Goal: Obtain resource: Download file/media

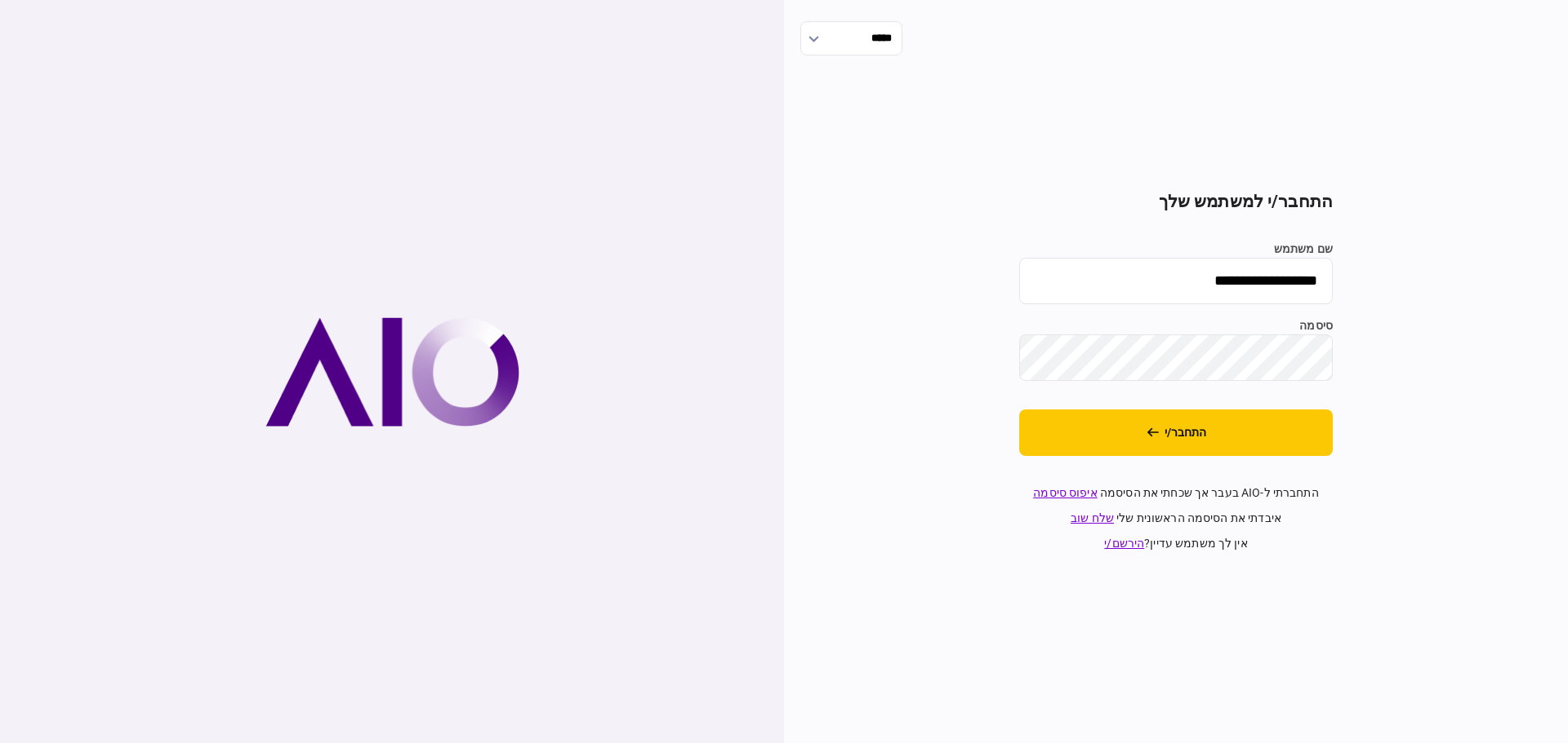
click at [1219, 279] on input "**********" at bounding box center [1175, 281] width 313 height 46
type input "******"
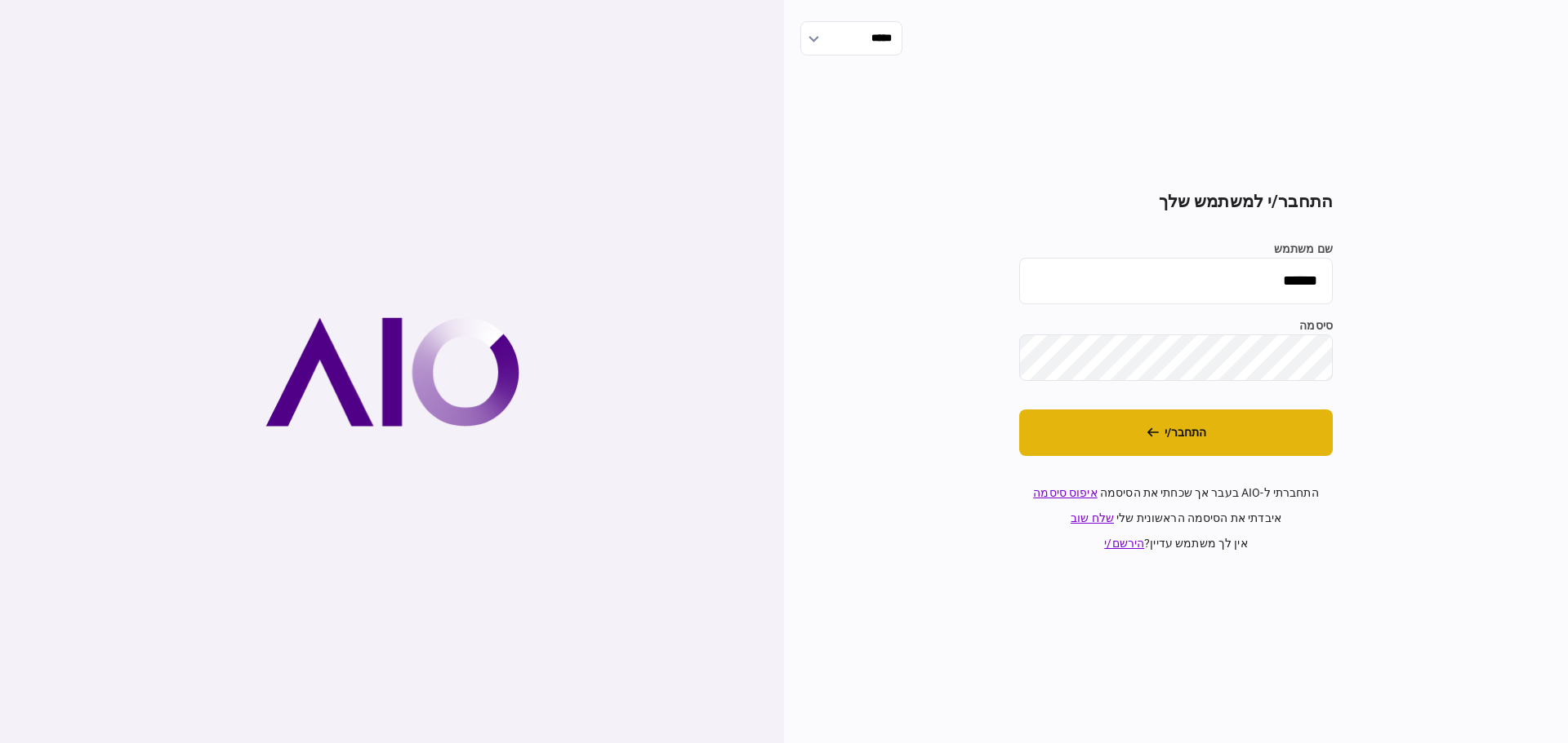
click at [1148, 444] on button "התחבר/י" at bounding box center [1175, 432] width 313 height 46
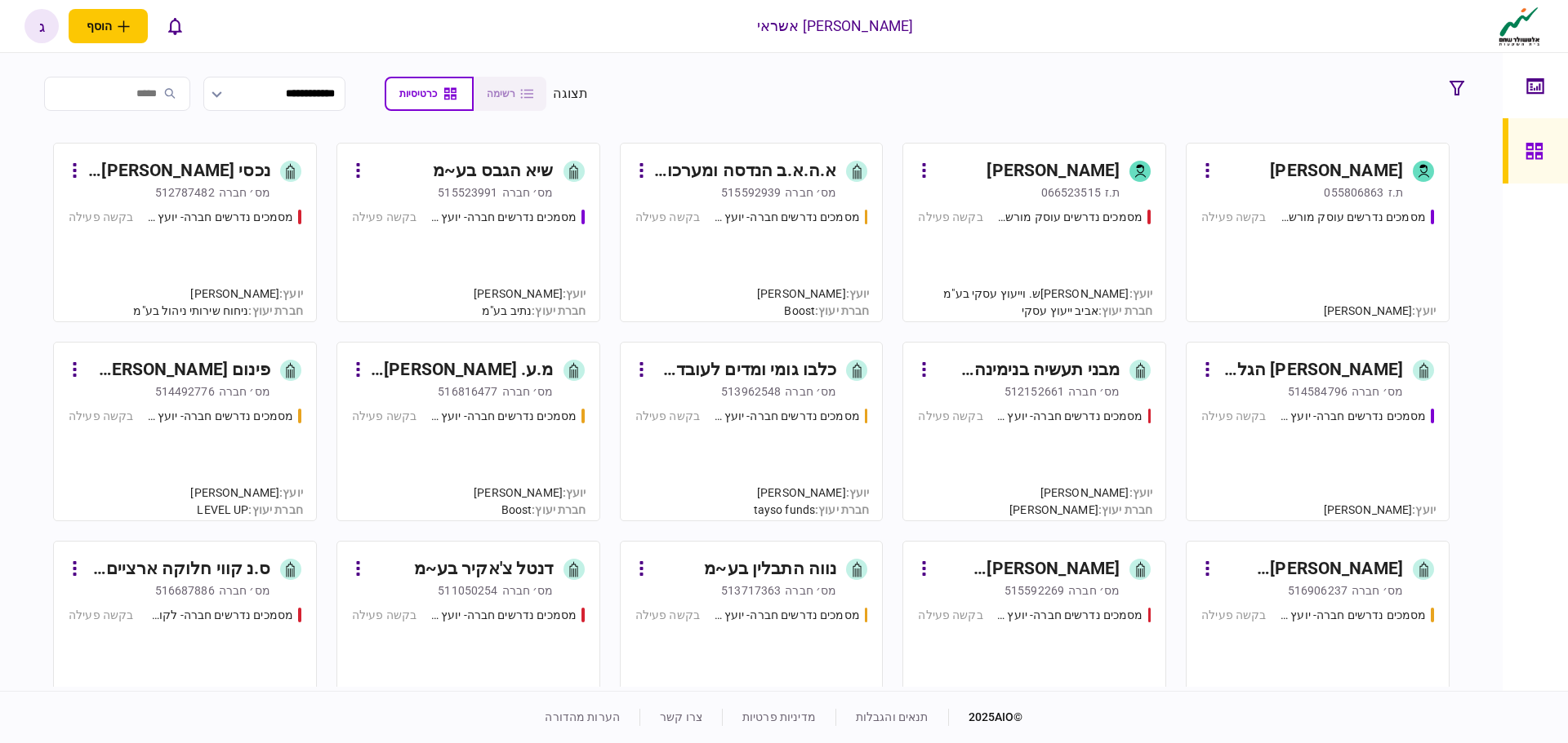
click at [446, 259] on div "מסמכים נדרשים חברה- יועץ - תהליך חברה בקשה פעילה" at bounding box center [469, 258] width 233 height 99
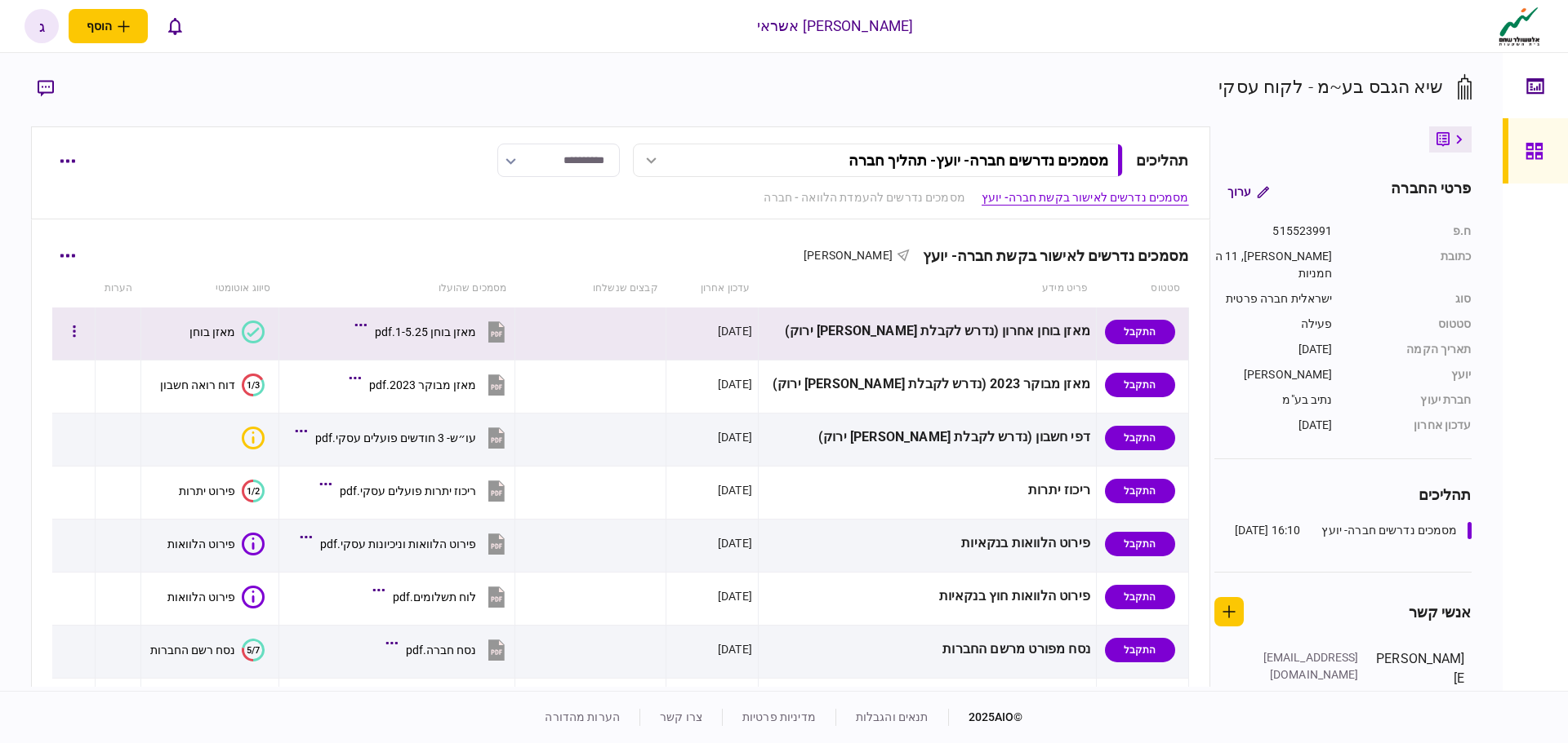
click at [465, 338] on button "מאזן בוחן 1-5.25.pdf" at bounding box center [434, 332] width 150 height 37
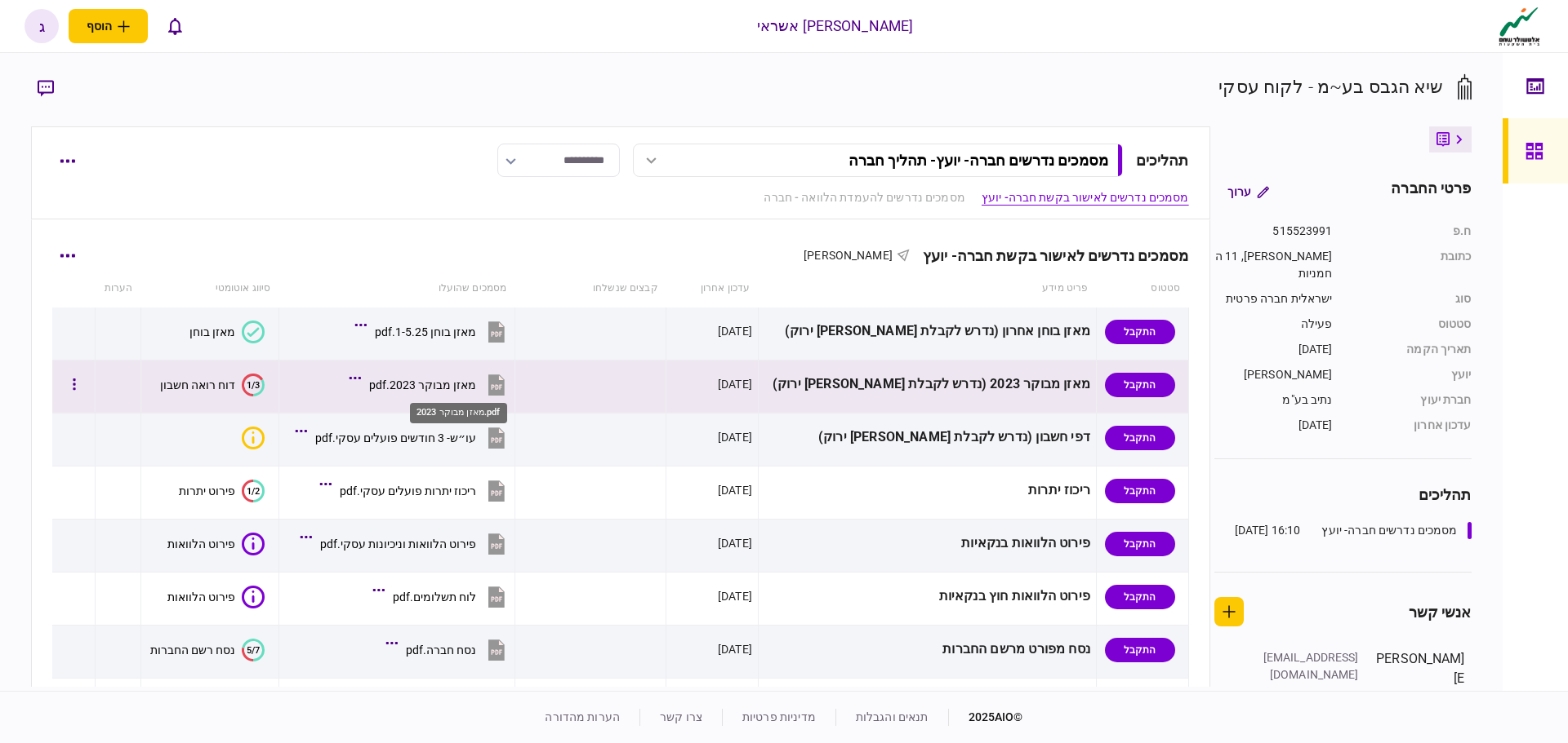
click at [470, 380] on div "מאזן מבוקר 2023.pdf" at bounding box center [423, 385] width 107 height 13
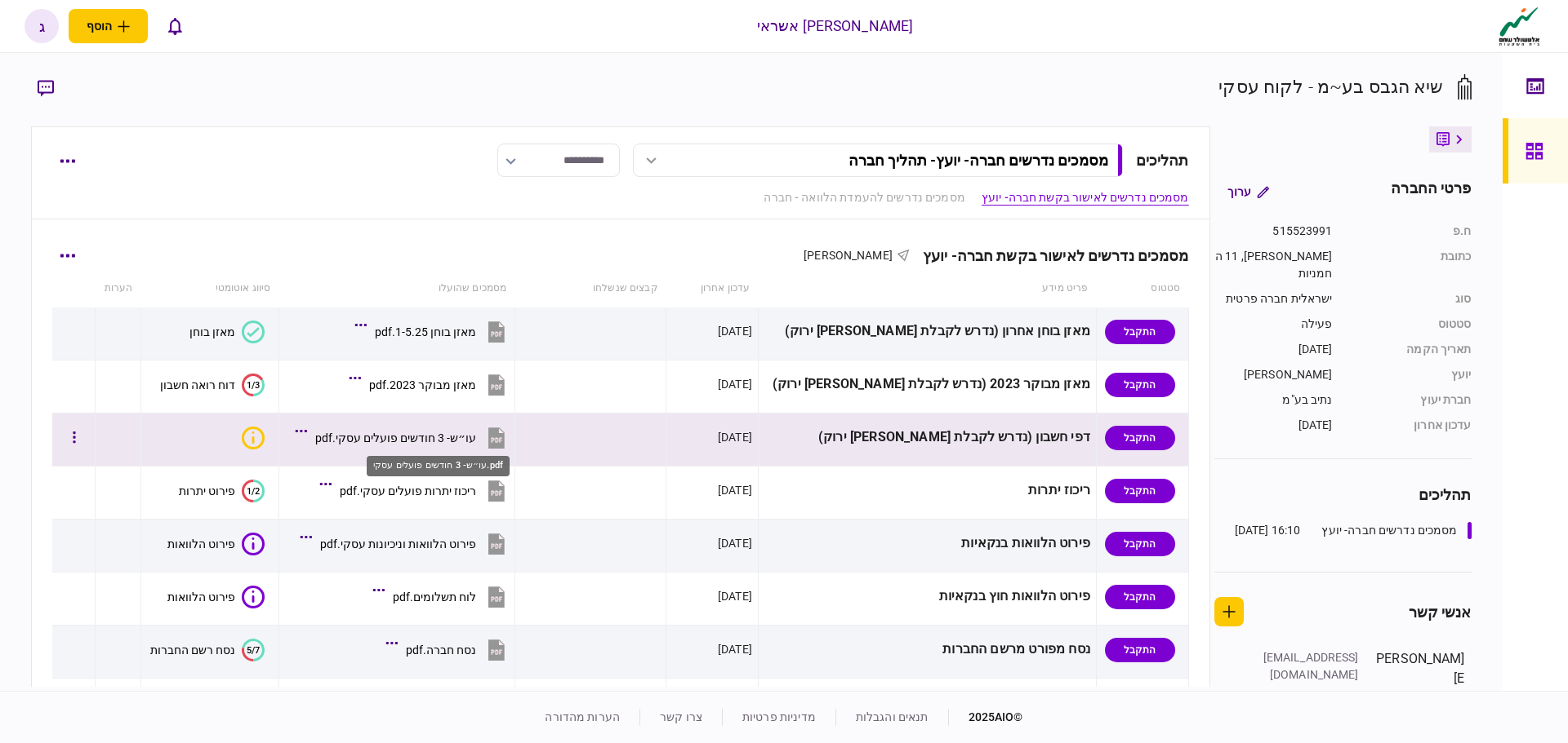
click at [440, 439] on div "עו״ש- 3 חודשים פועלים עסקי.pdf" at bounding box center [396, 438] width 161 height 13
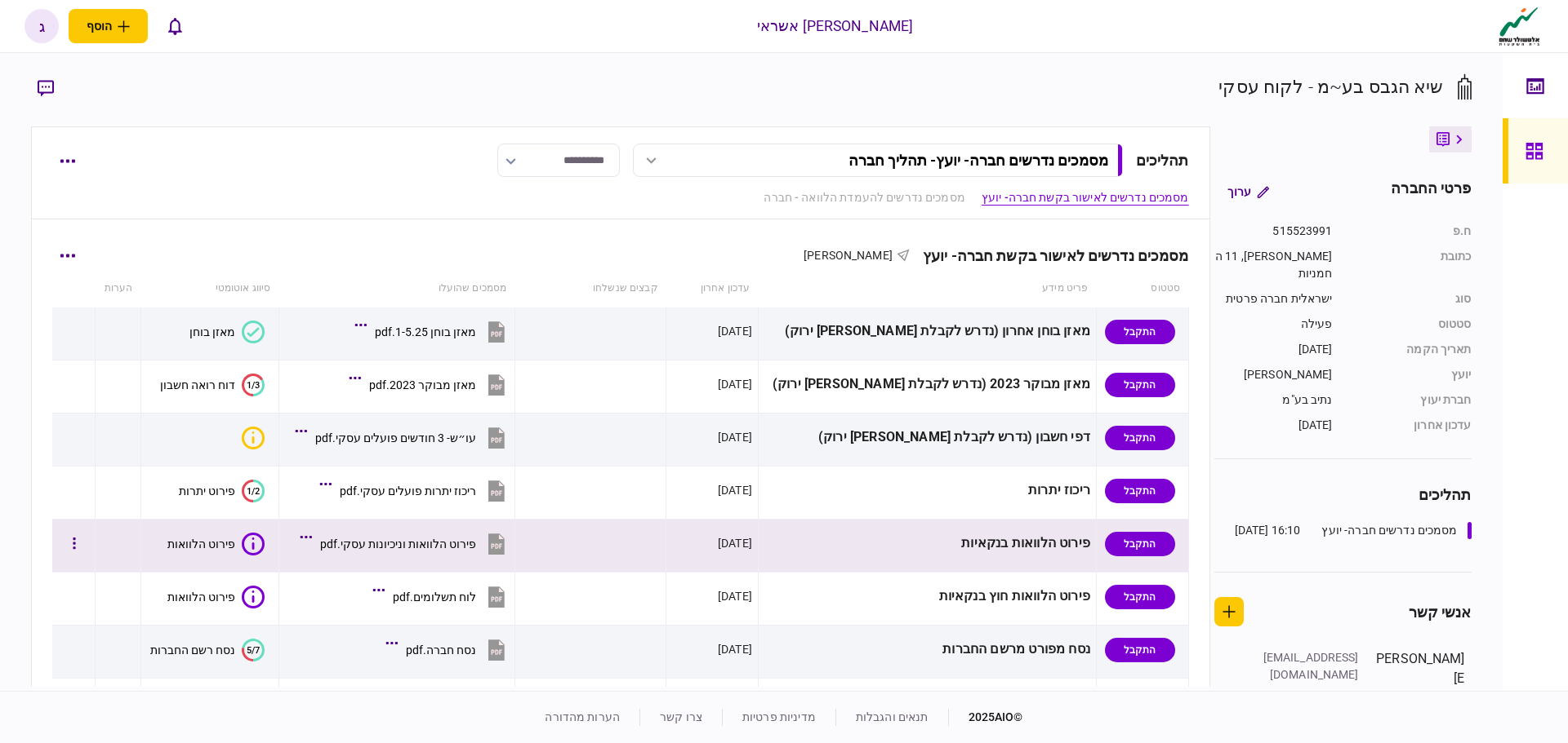
scroll to position [81, 0]
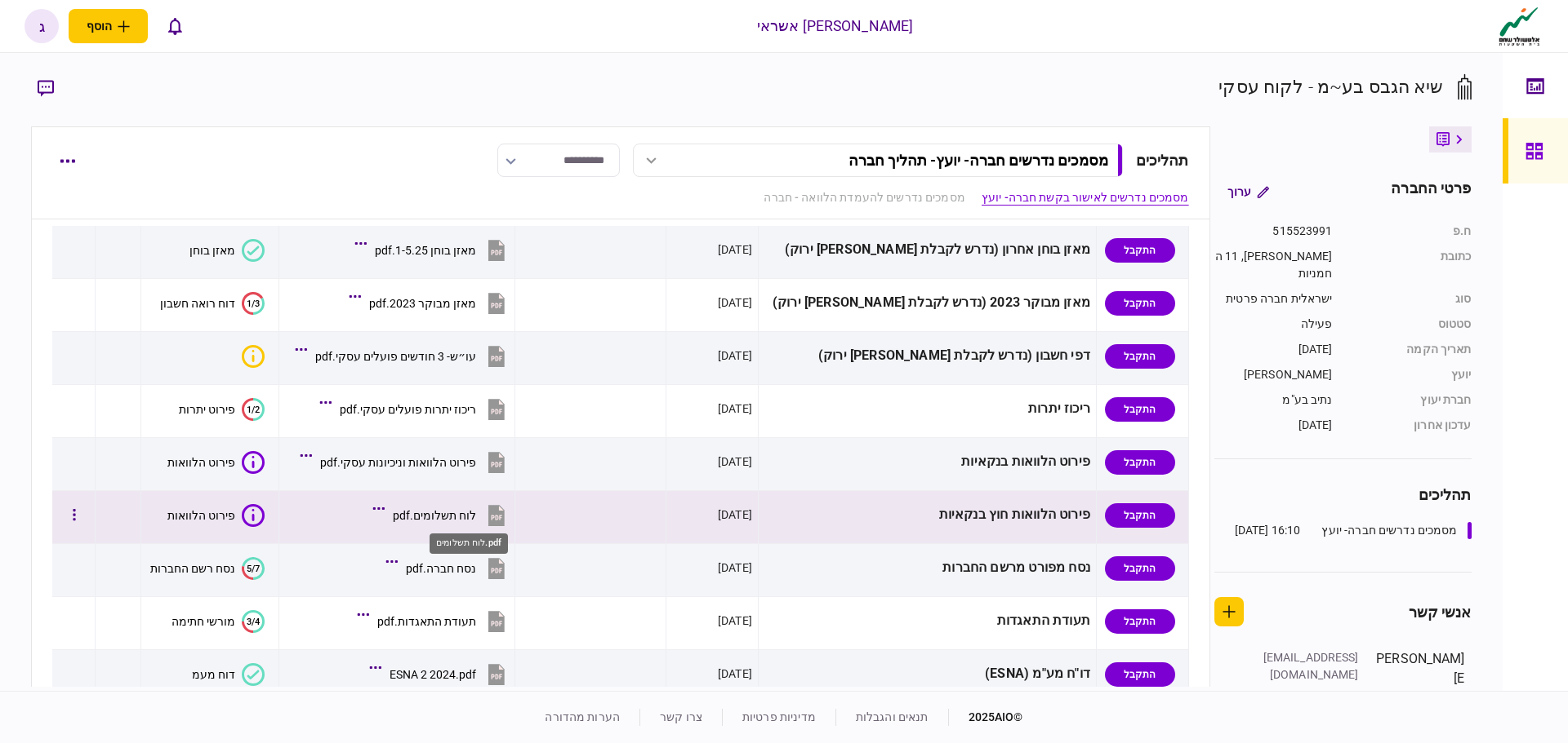
click at [476, 518] on div "לוח תשלומים.pdf" at bounding box center [435, 516] width 83 height 13
click at [470, 517] on div "לוח תשלומים.pdf" at bounding box center [435, 516] width 83 height 13
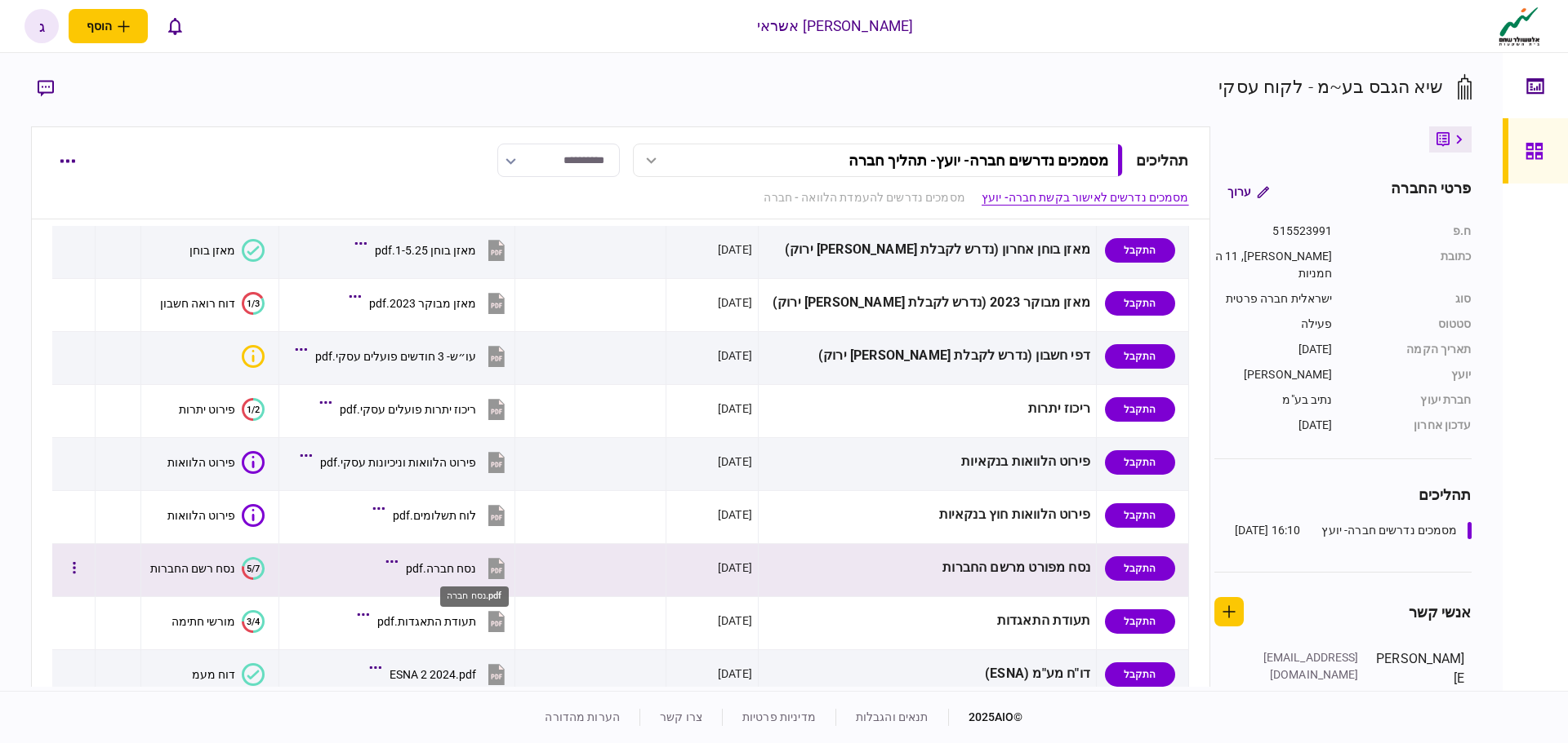
click at [476, 572] on div "נסח חברה.pdf" at bounding box center [441, 568] width 70 height 13
click at [476, 571] on div "נסח חברה.pdf" at bounding box center [441, 568] width 70 height 13
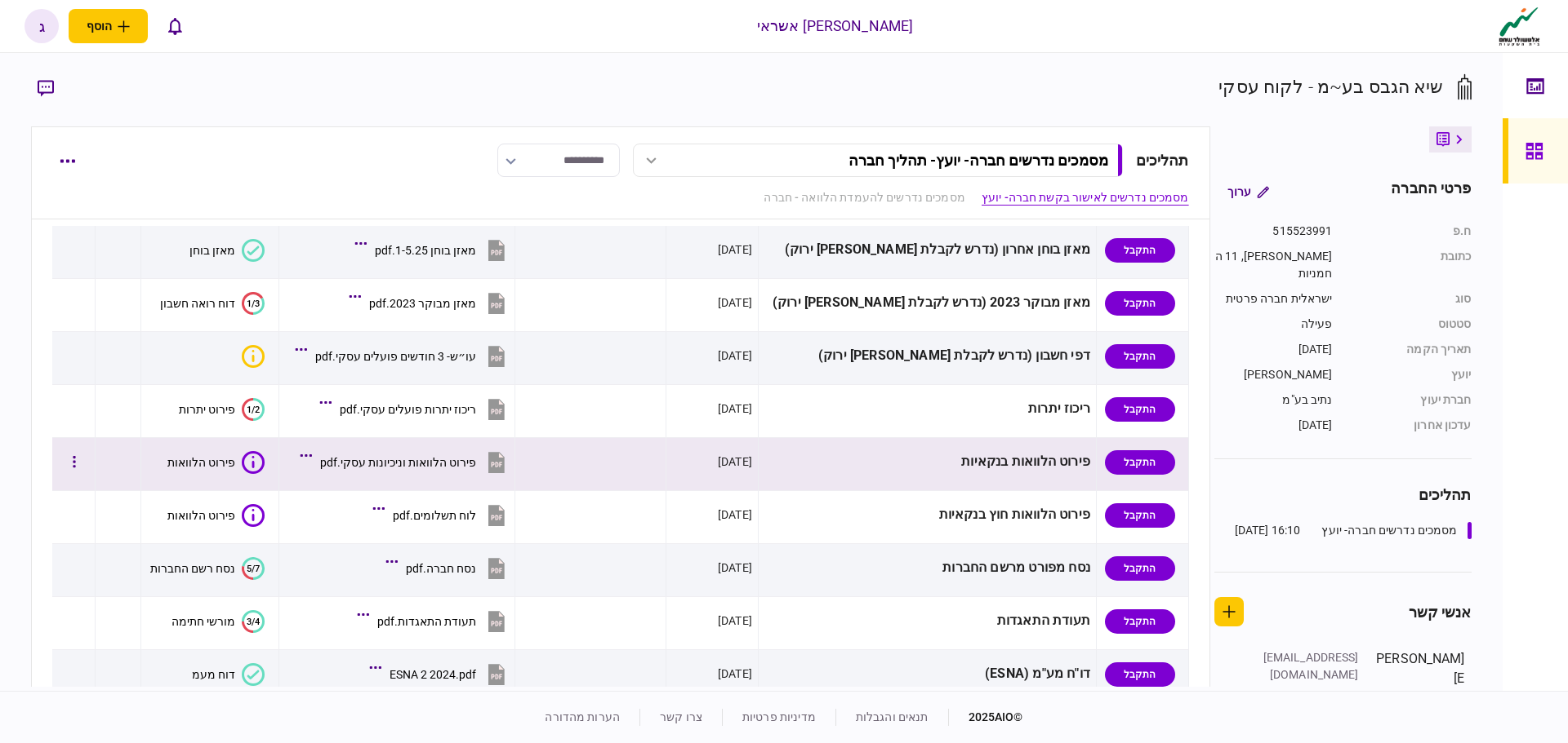
scroll to position [164, 0]
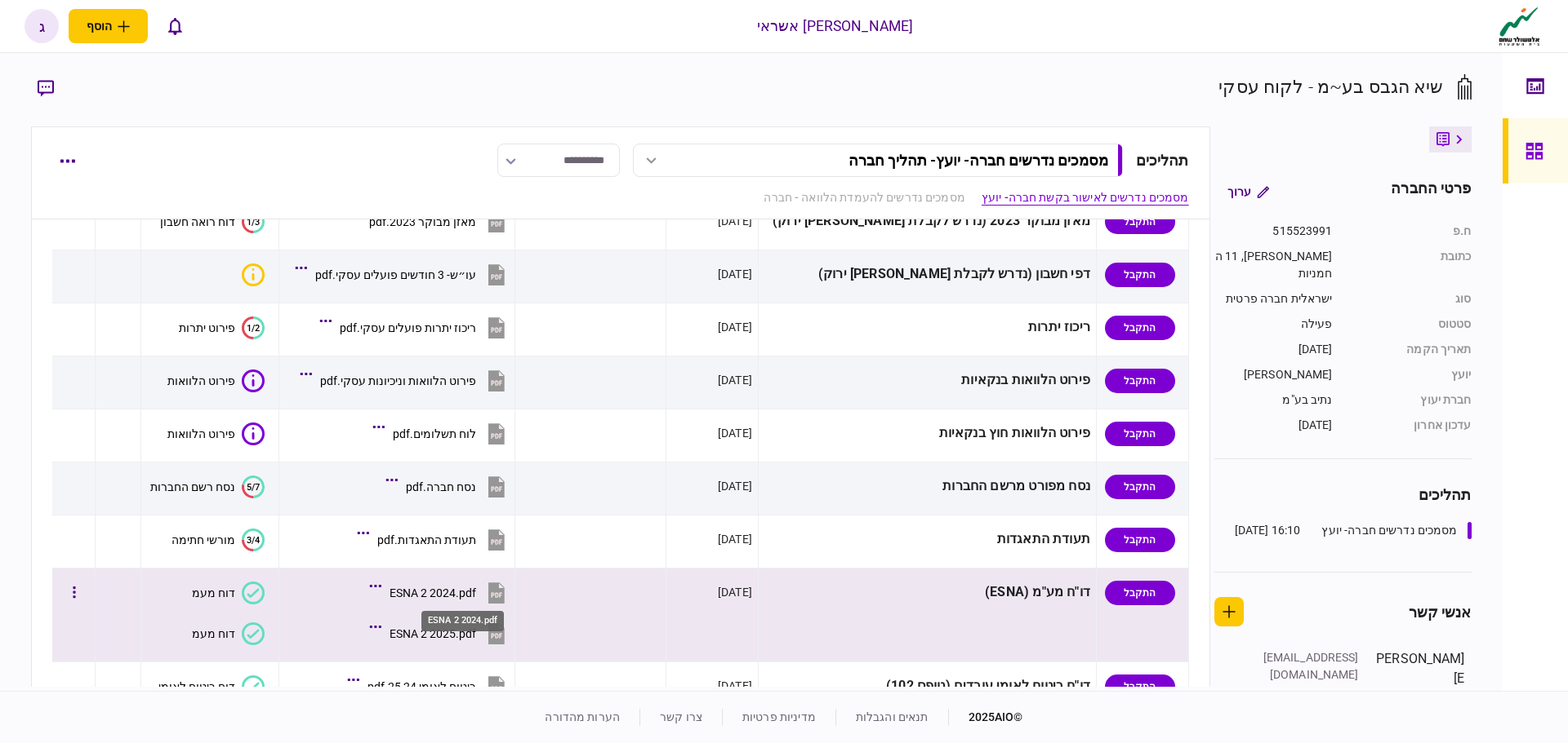
click at [472, 593] on div "ESNA 2 2024.pdf" at bounding box center [433, 593] width 87 height 13
click at [473, 587] on div "ESNA 2 2024.pdf" at bounding box center [433, 593] width 87 height 13
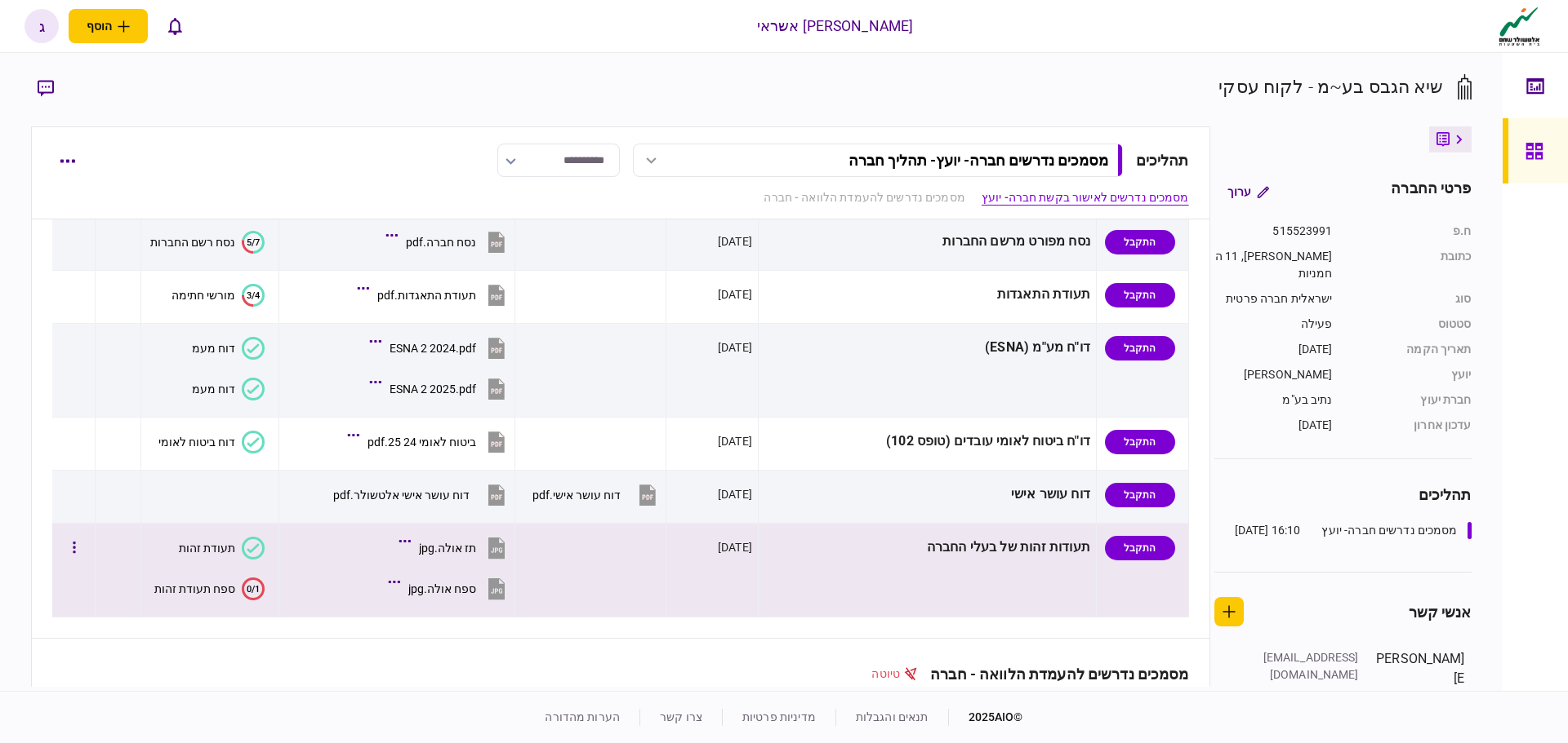
scroll to position [326, 0]
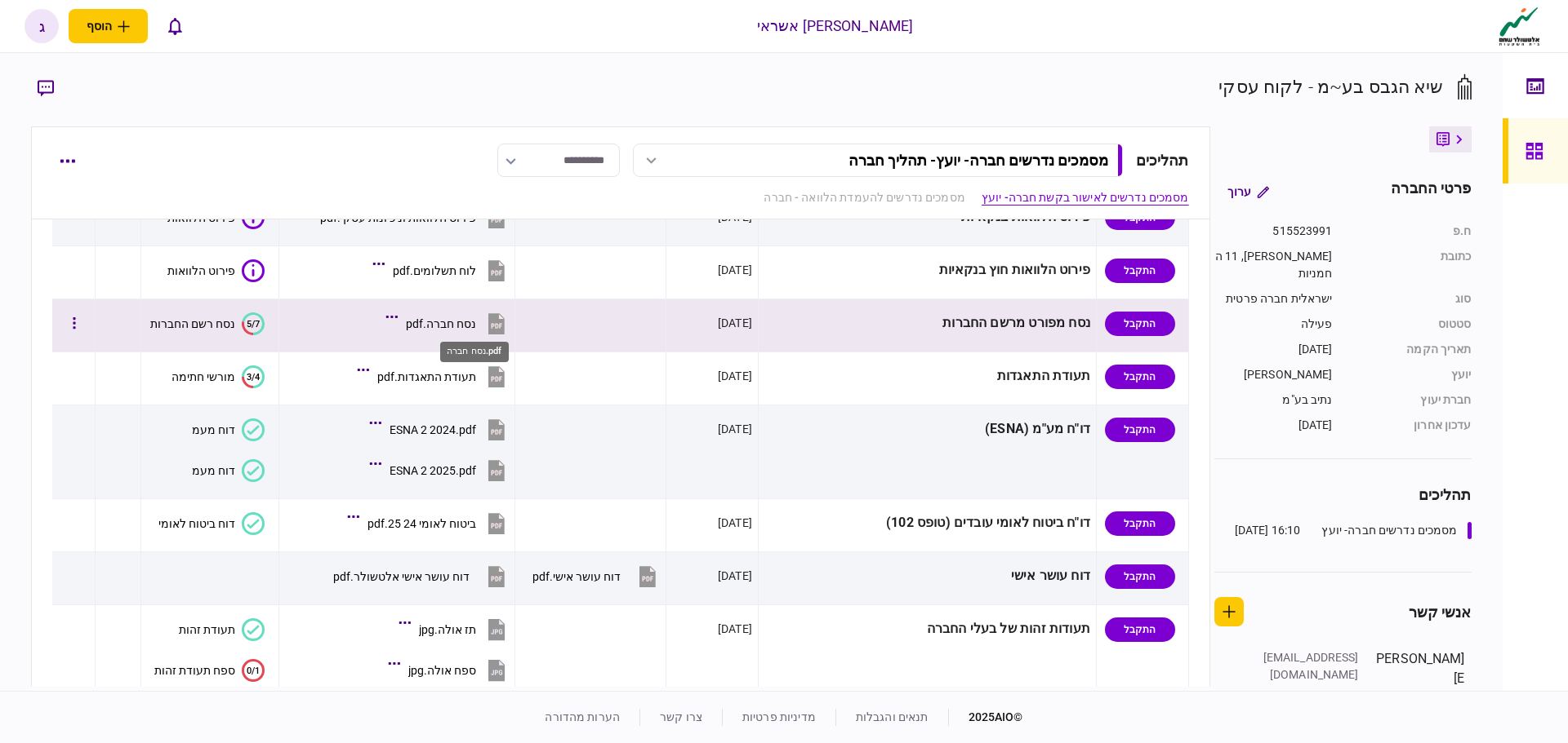
click at [476, 326] on div "נסח חברה.pdf" at bounding box center [441, 324] width 70 height 13
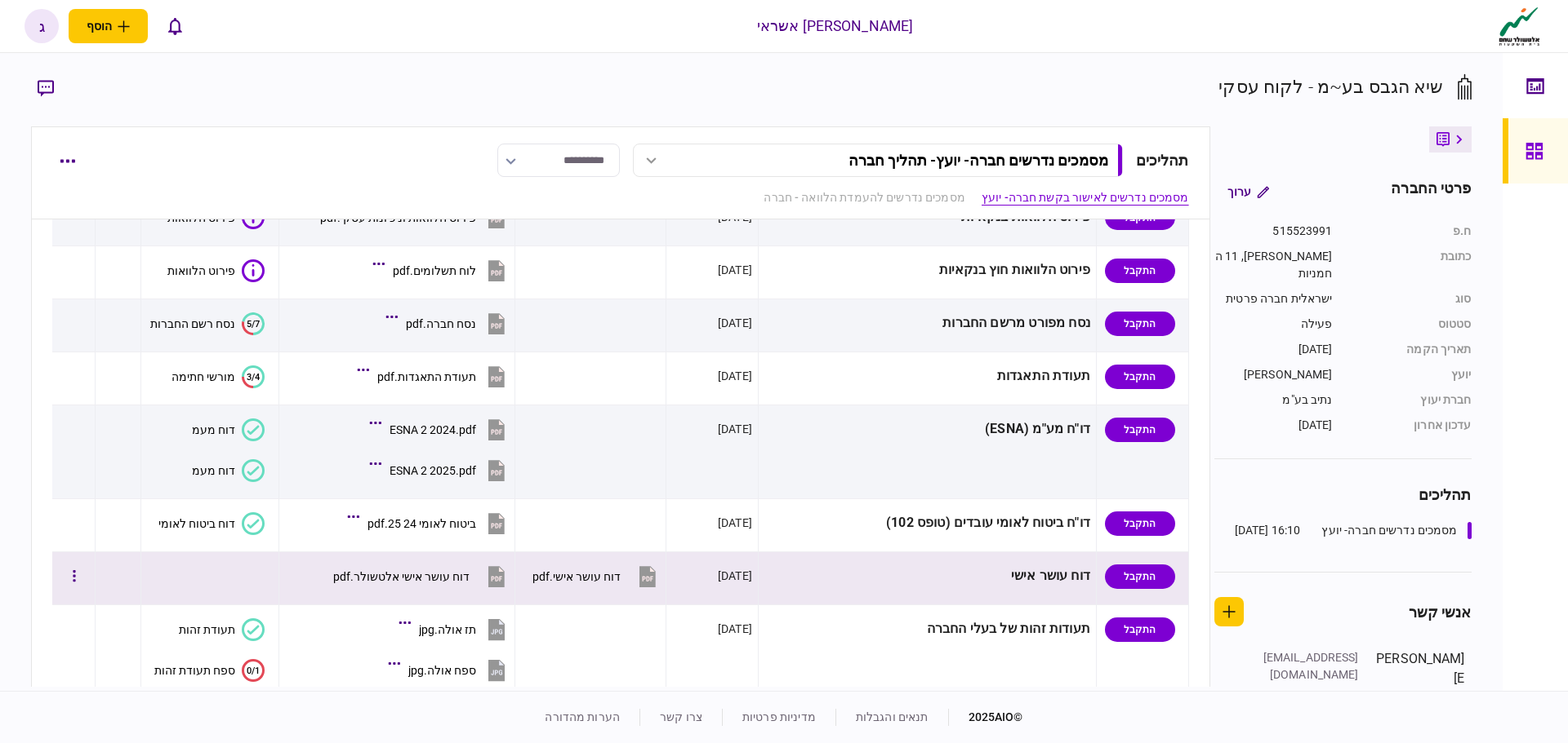
scroll to position [490, 0]
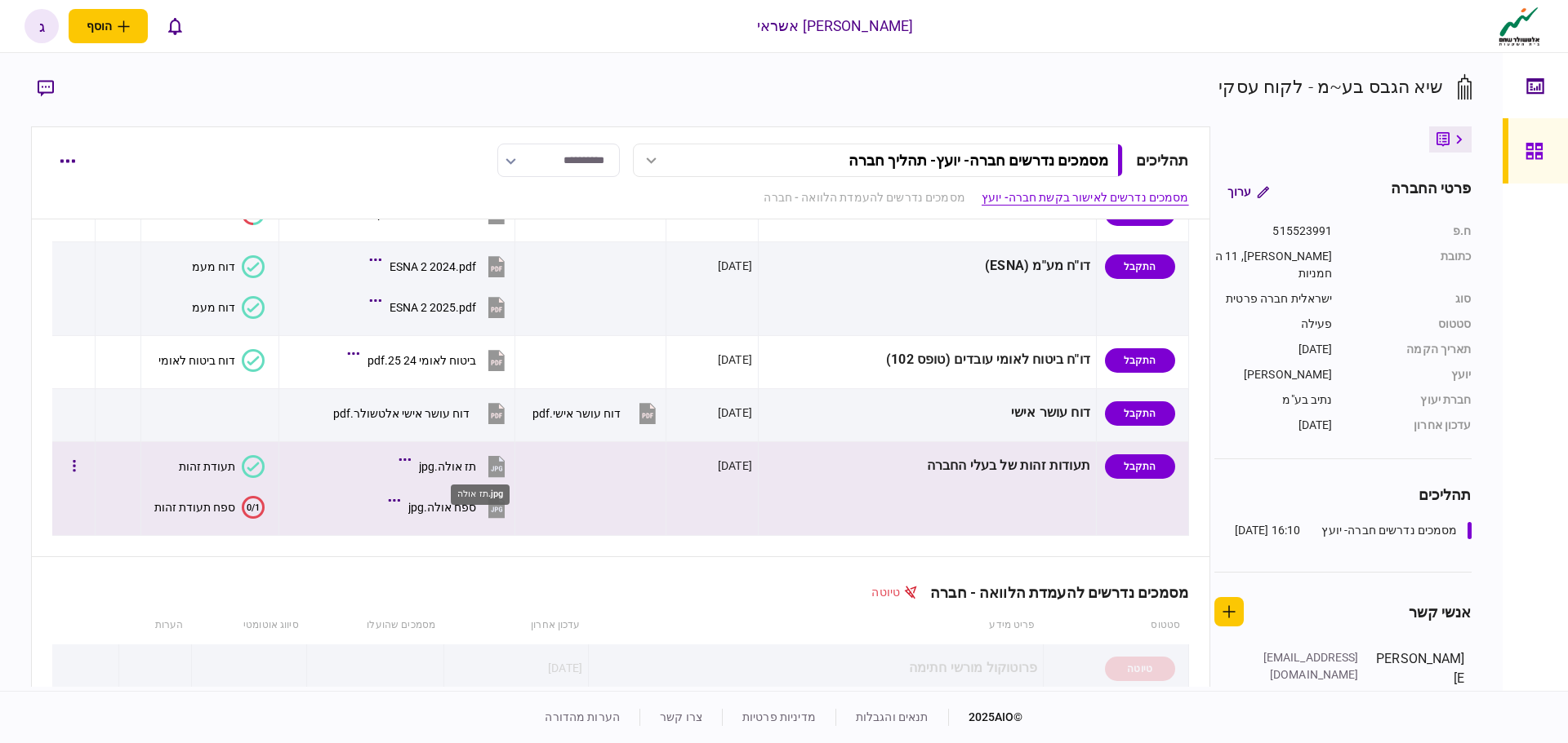
click at [476, 468] on div "תז אולה.jpg" at bounding box center [447, 467] width 57 height 13
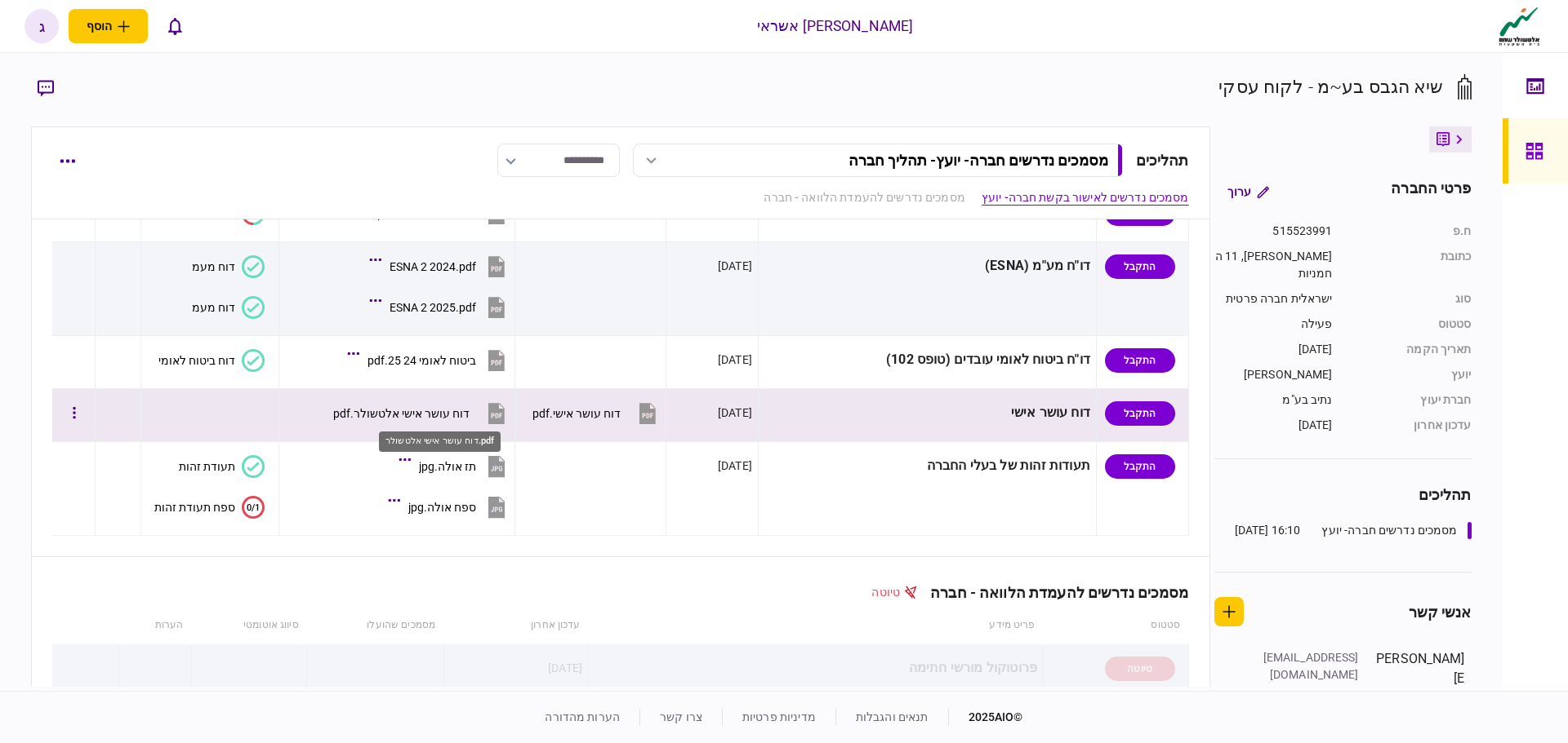
click at [467, 415] on div "דוח עושר אישי אלטשולר.pdf" at bounding box center [400, 414] width 136 height 13
click at [423, 408] on div "דוח עושר אישי אלטשולר.pdf" at bounding box center [400, 414] width 136 height 13
